Goal: Find contact information: Find contact information

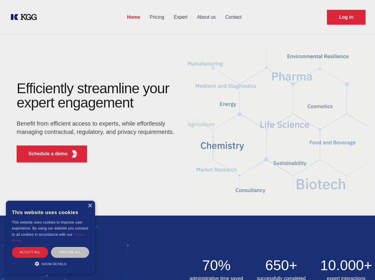
click at [187, 140] on div "Efficiently streamline your expert engagement Benefit from efficient access to …" at bounding box center [97, 124] width 181 height 86
click at [45, 154] on p "Schedule a demo" at bounding box center [48, 153] width 39 height 7
click at [90, 206] on div "×" at bounding box center [90, 206] width 4 height 4
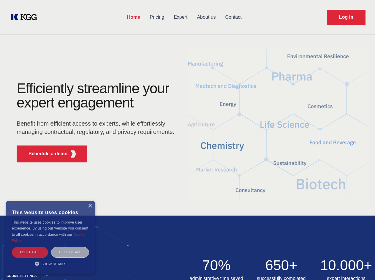
click at [30, 252] on div "Accept all" at bounding box center [30, 252] width 36 height 10
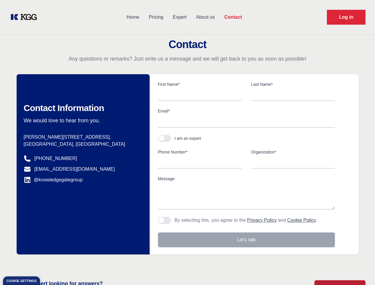
click at [70, 252] on div "Contact Information We would love to hear from you. Postal address [PERSON_NAME…" at bounding box center [83, 164] width 133 height 180
click at [50, 264] on main "Contact Any questions or remarks? Just write us a message and we will get back …" at bounding box center [187, 154] width 375 height 309
